Goal: Task Accomplishment & Management: Use online tool/utility

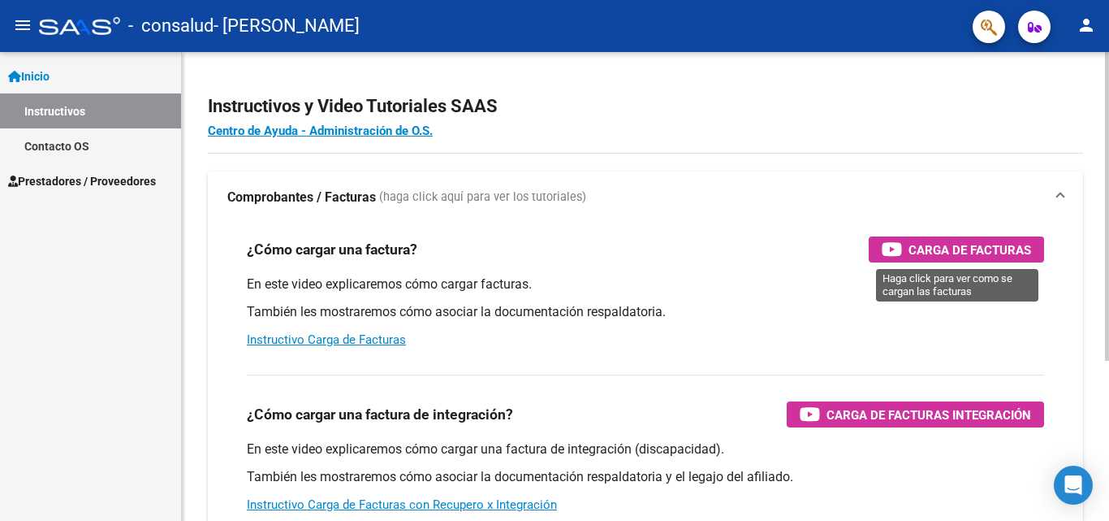
click at [964, 247] on span "Carga de Facturas" at bounding box center [970, 250] width 123 height 20
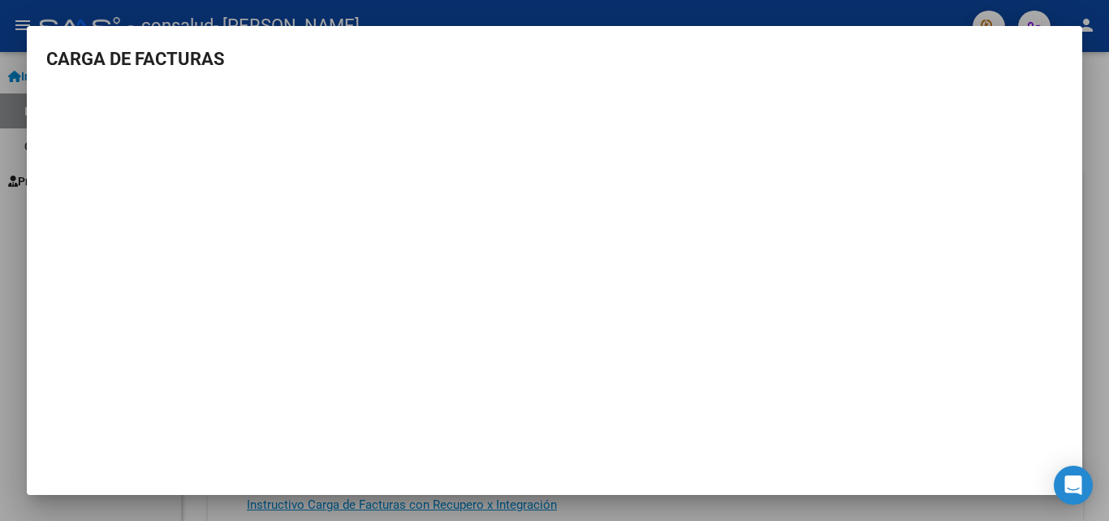
click at [1098, 104] on div at bounding box center [554, 260] width 1109 height 521
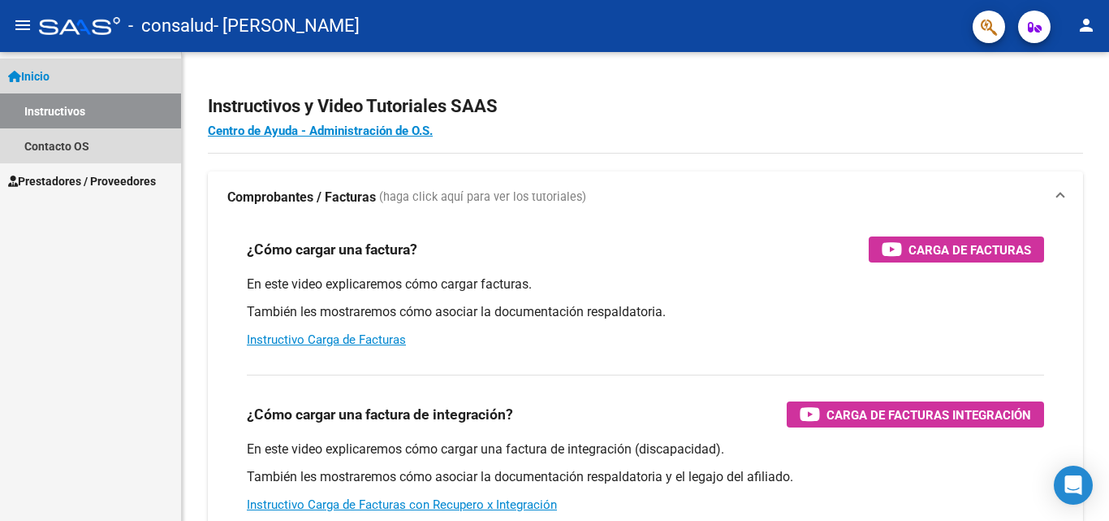
click at [31, 72] on span "Inicio" at bounding box center [28, 76] width 41 height 18
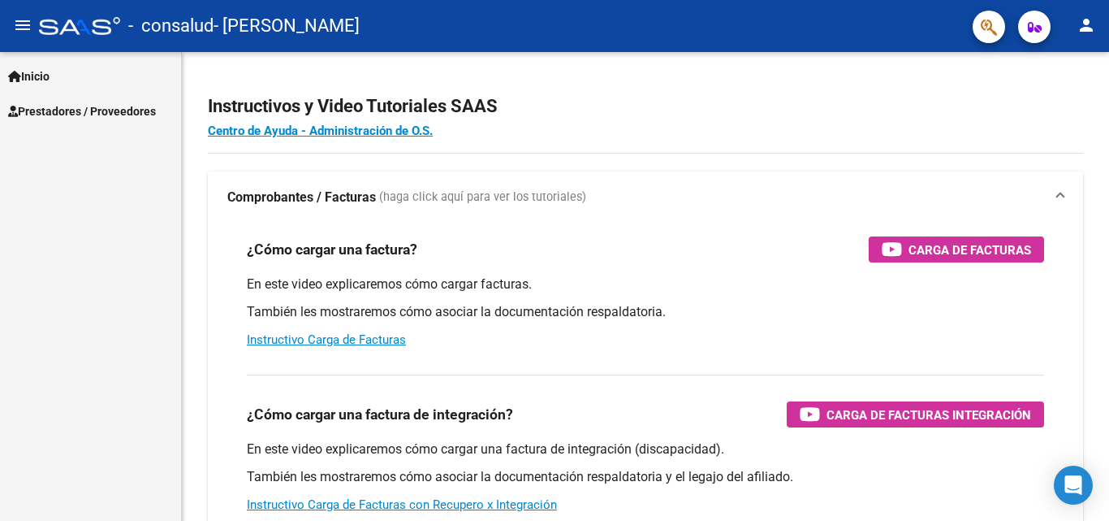
click at [45, 112] on span "Prestadores / Proveedores" at bounding box center [82, 111] width 148 height 18
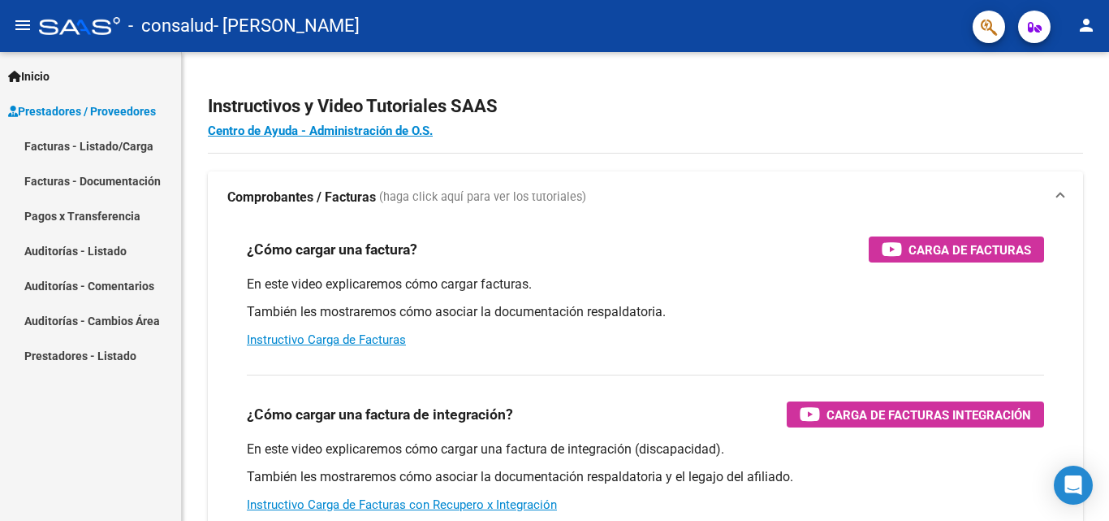
click at [75, 146] on link "Facturas - Listado/Carga" at bounding box center [90, 145] width 181 height 35
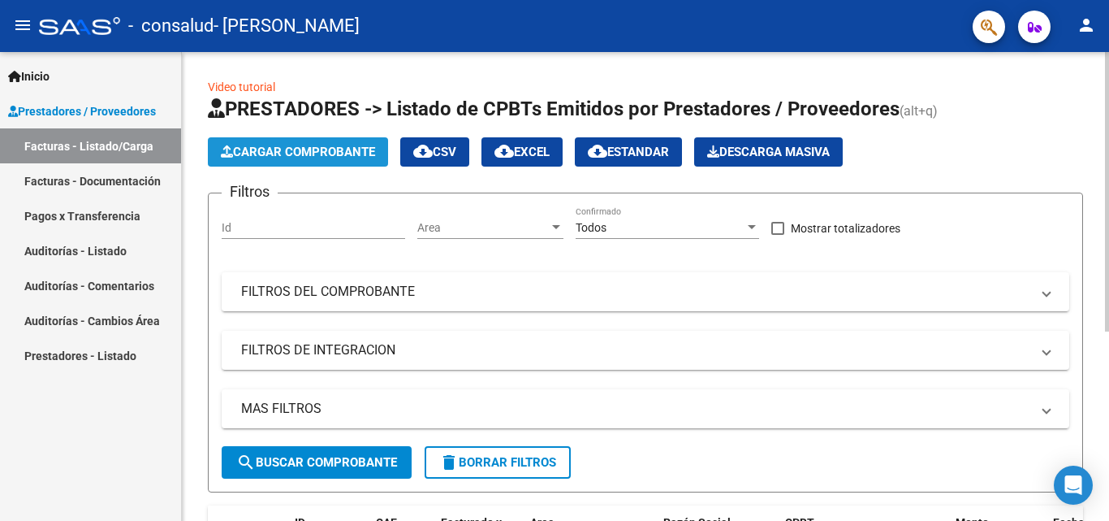
click at [330, 156] on span "Cargar Comprobante" at bounding box center [298, 152] width 154 height 15
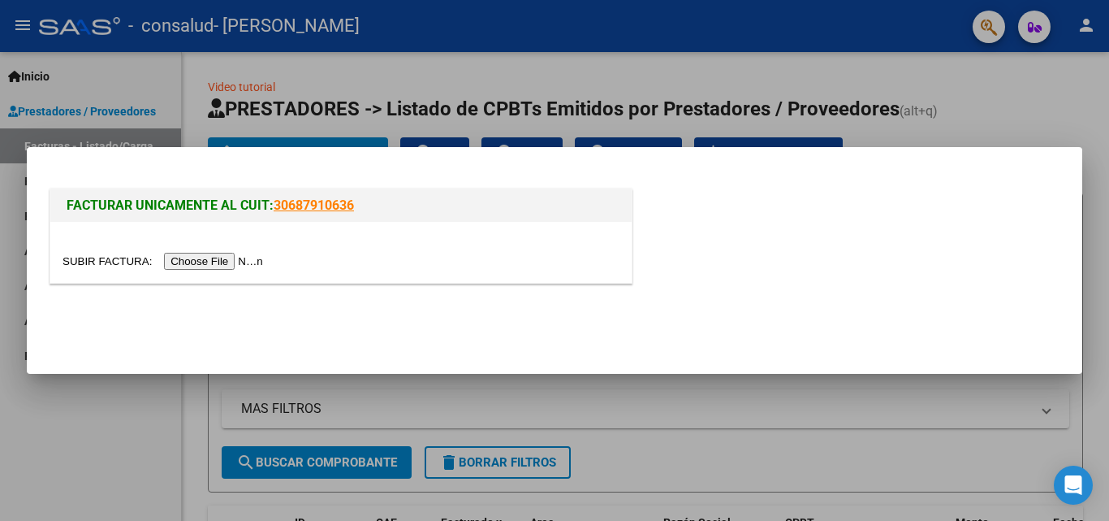
click at [109, 463] on div at bounding box center [554, 260] width 1109 height 521
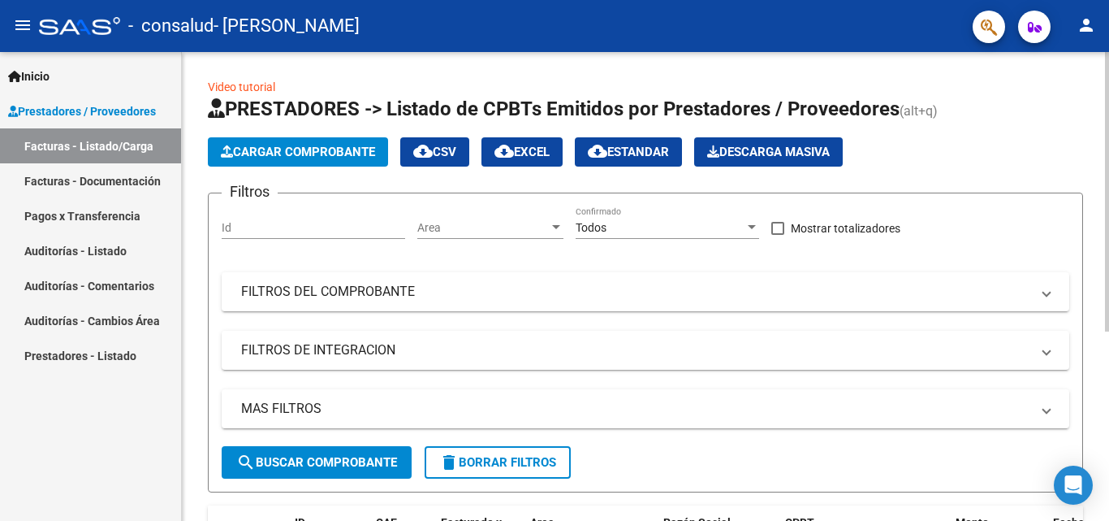
click at [290, 454] on button "search Buscar Comprobante" at bounding box center [317, 462] width 190 height 32
click at [281, 230] on input "Id" at bounding box center [314, 228] width 184 height 14
